Goal: Information Seeking & Learning: Learn about a topic

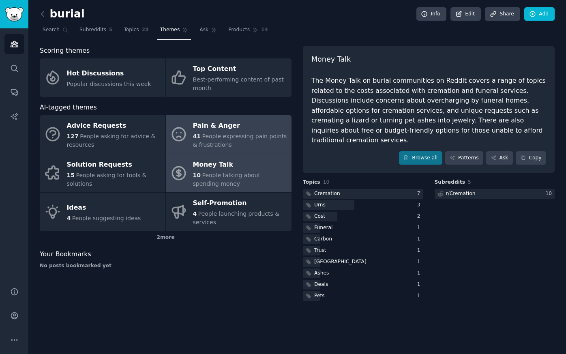
click at [243, 133] on span "People expressing pain points & frustrations" at bounding box center [240, 140] width 94 height 15
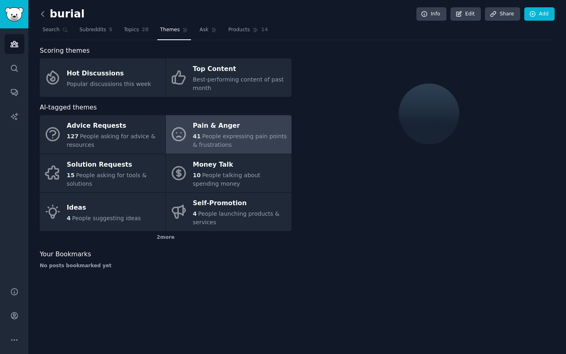
click at [42, 15] on icon at bounding box center [43, 14] width 9 height 9
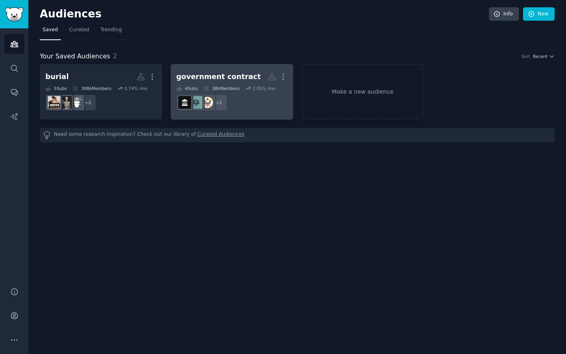
click at [245, 102] on dd "+ 1" at bounding box center [231, 102] width 111 height 23
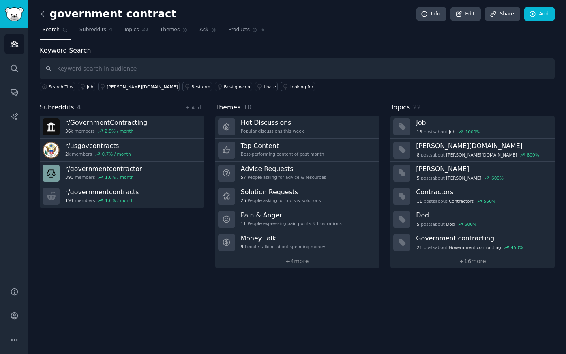
click at [43, 12] on icon at bounding box center [43, 14] width 9 height 9
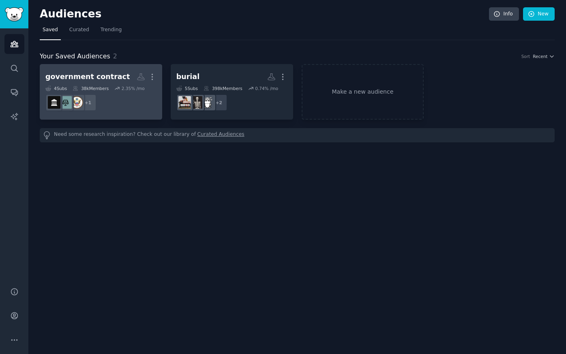
click at [112, 71] on h2 "government contract More" at bounding box center [100, 77] width 111 height 14
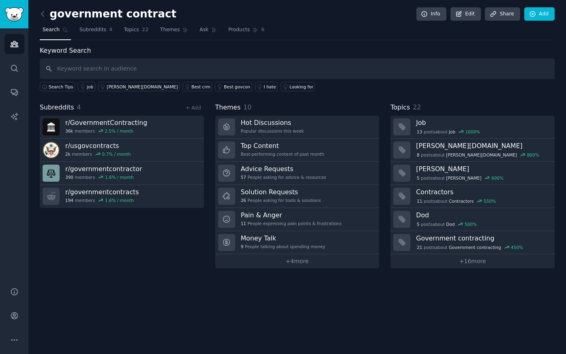
click at [52, 16] on h2 "government contract" at bounding box center [108, 14] width 137 height 13
click at [43, 15] on icon at bounding box center [43, 14] width 9 height 9
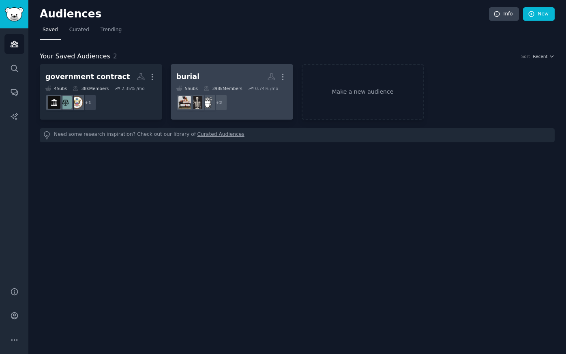
click at [186, 76] on div "burial" at bounding box center [187, 77] width 23 height 10
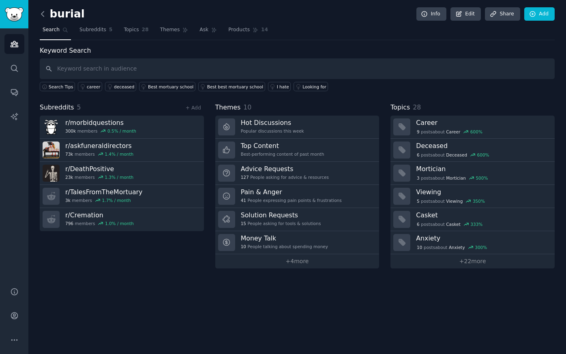
click at [43, 14] on icon at bounding box center [43, 14] width 9 height 9
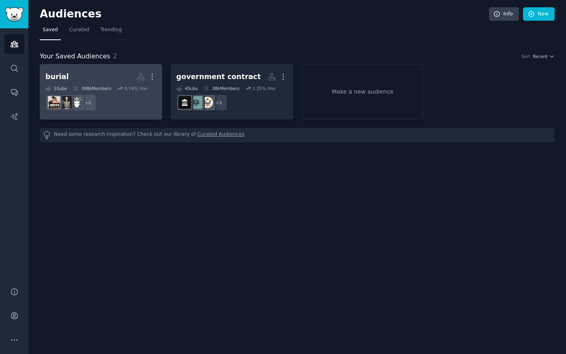
click at [95, 73] on h2 "burial More" at bounding box center [100, 77] width 111 height 14
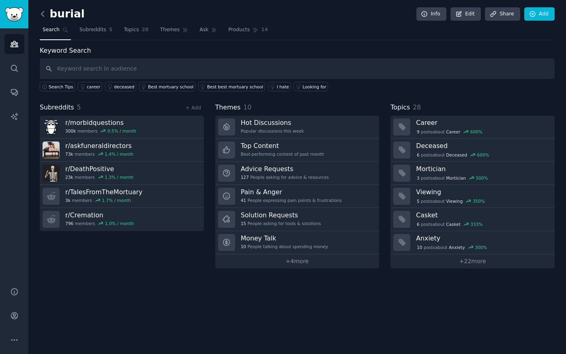
click at [44, 15] on icon at bounding box center [43, 14] width 9 height 9
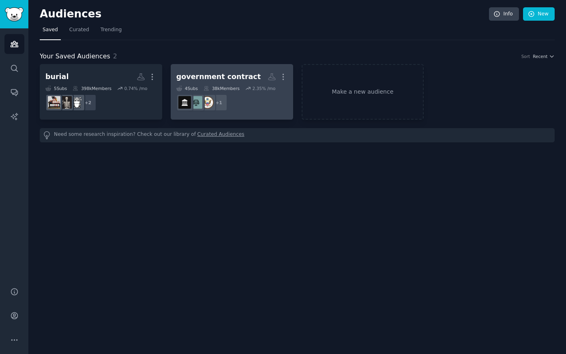
click at [247, 76] on h2 "government contract More" at bounding box center [231, 77] width 111 height 14
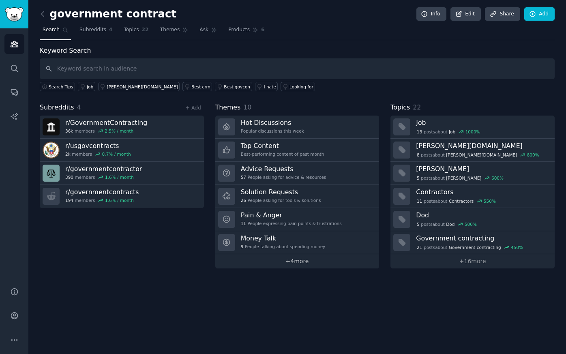
click at [296, 261] on link "+ 4 more" at bounding box center [297, 261] width 164 height 14
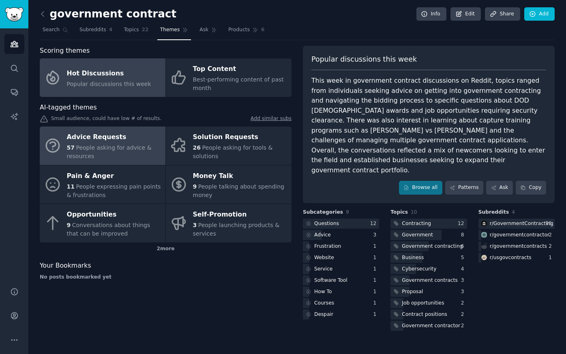
click at [129, 149] on span "People asking for advice & resources" at bounding box center [109, 151] width 85 height 15
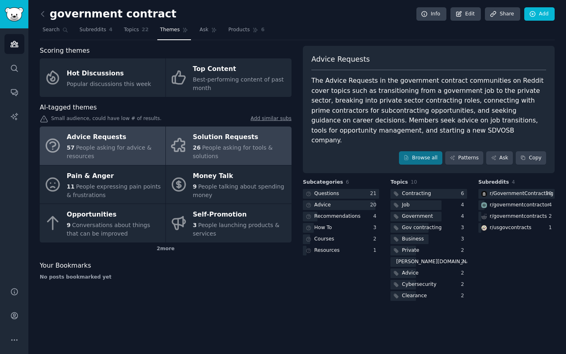
click at [197, 155] on span "People asking for tools & solutions" at bounding box center [233, 151] width 80 height 15
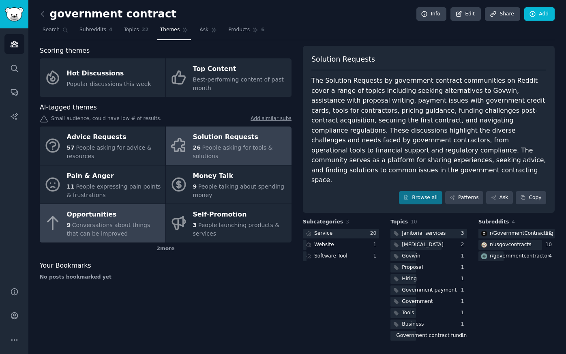
click at [120, 209] on div "Opportunities" at bounding box center [114, 215] width 95 height 13
